Goal: Contribute content: Add original content to the website for others to see

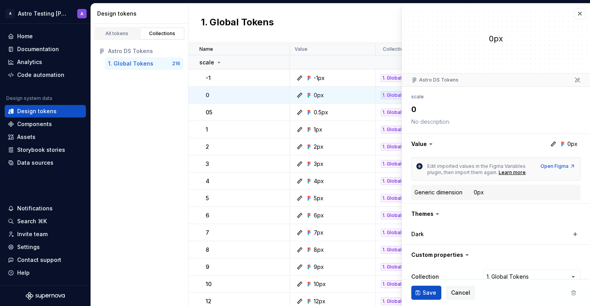
scroll to position [32, 0]
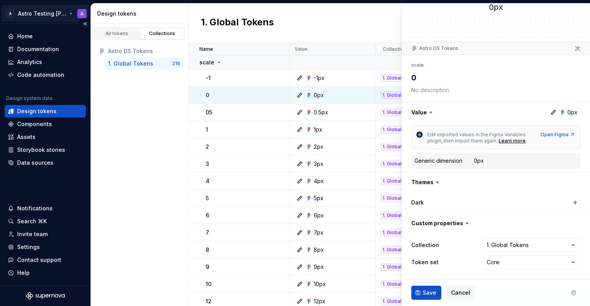
click at [48, 16] on html "A Astro Testing [PERSON_NAME] A Home Documentation Analytics Code automation De…" at bounding box center [295, 153] width 590 height 306
type textarea "*"
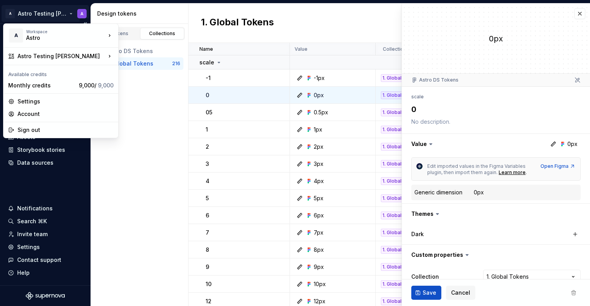
click at [60, 16] on html "A Astro Testing [PERSON_NAME] A Home Documentation Analytics Code automation De…" at bounding box center [295, 153] width 590 height 306
type textarea "*"
